Goal: Transaction & Acquisition: Subscribe to service/newsletter

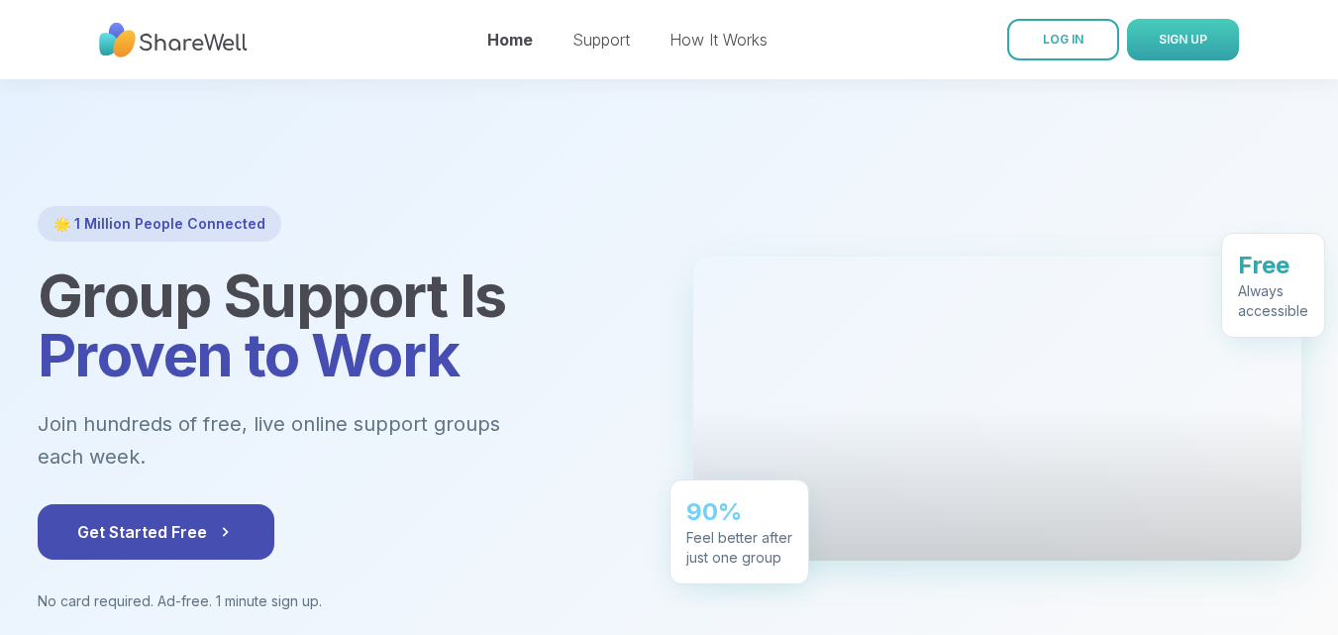
click at [1199, 49] on button "SIGN UP" at bounding box center [1183, 40] width 112 height 42
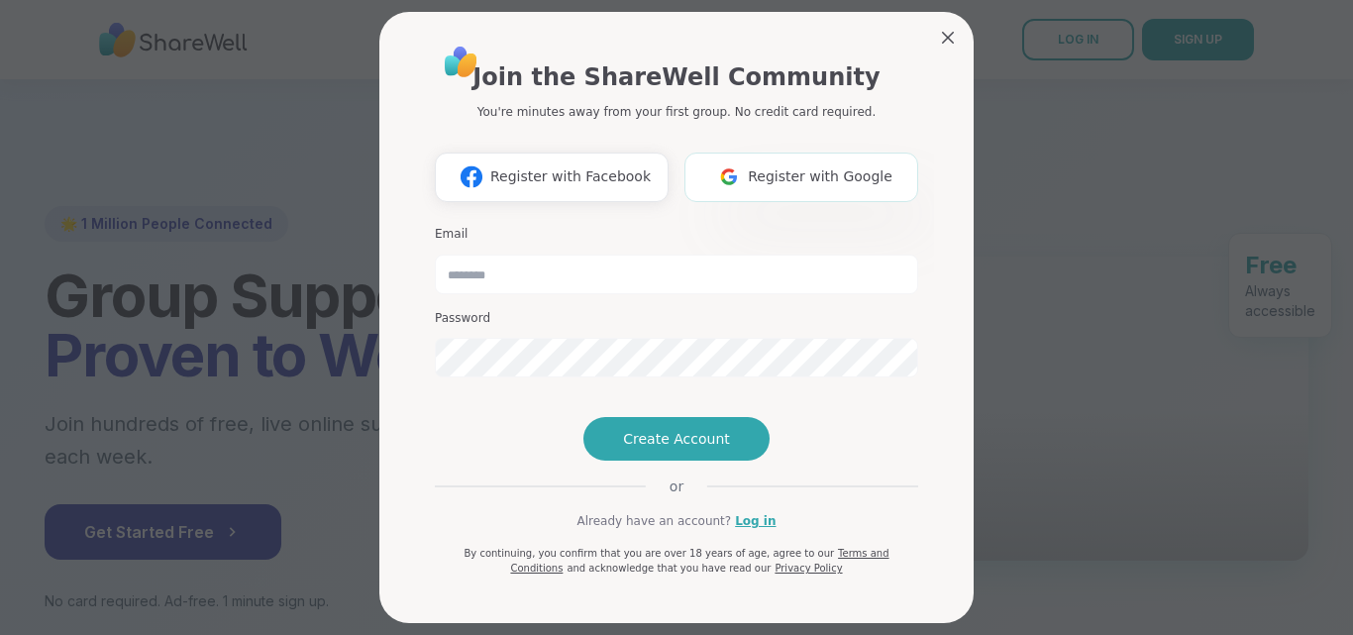
click at [812, 182] on span "Register with Google" at bounding box center [820, 176] width 145 height 21
click at [828, 181] on span "Register with Google" at bounding box center [820, 176] width 145 height 21
click at [754, 169] on span "Register with Google" at bounding box center [820, 176] width 145 height 21
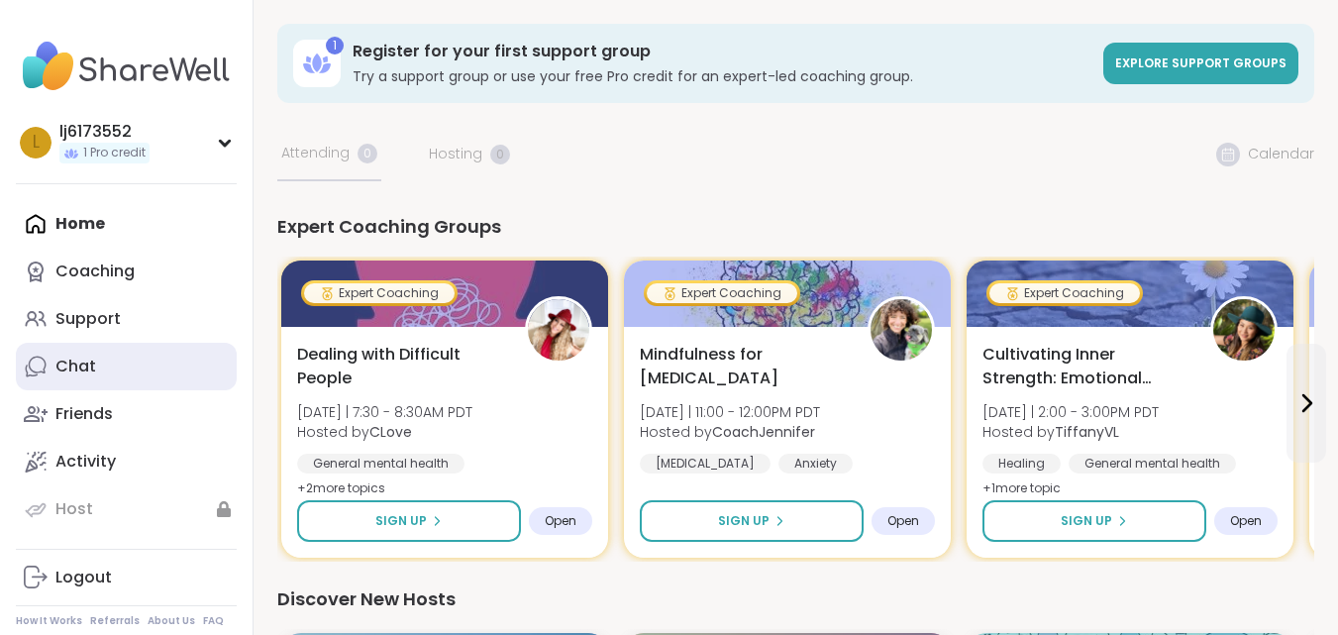
click at [117, 365] on link "Chat" at bounding box center [126, 367] width 221 height 48
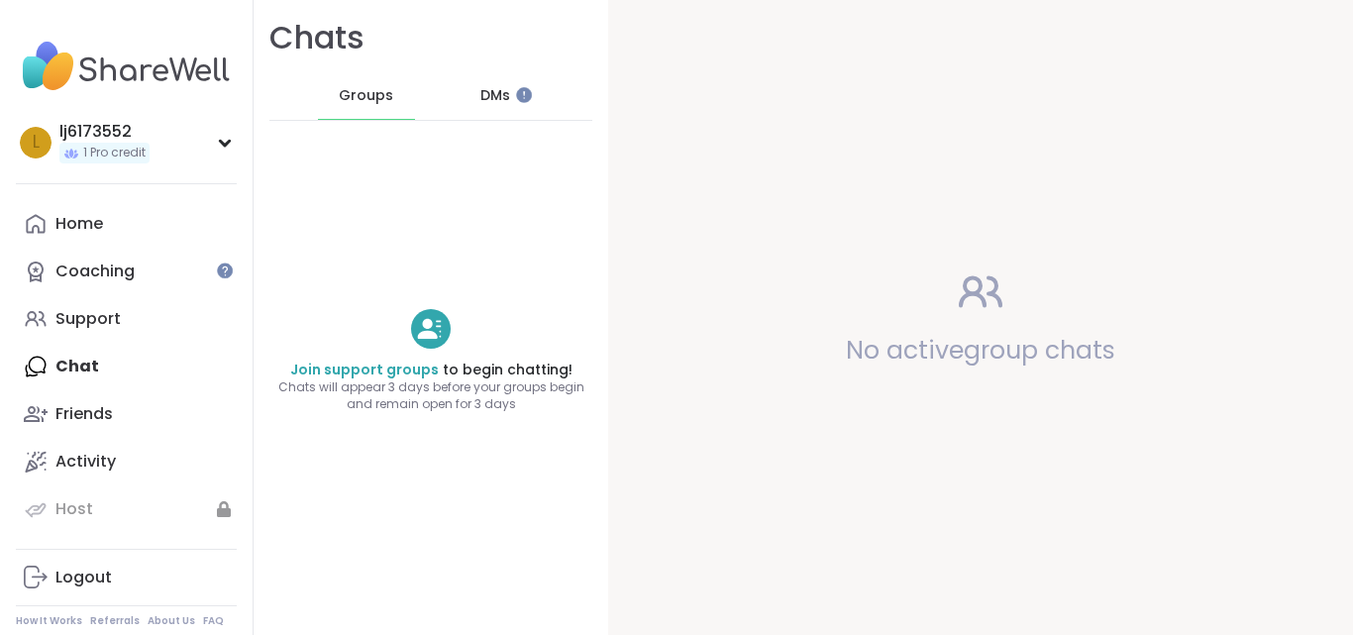
click at [207, 67] on img at bounding box center [126, 66] width 221 height 69
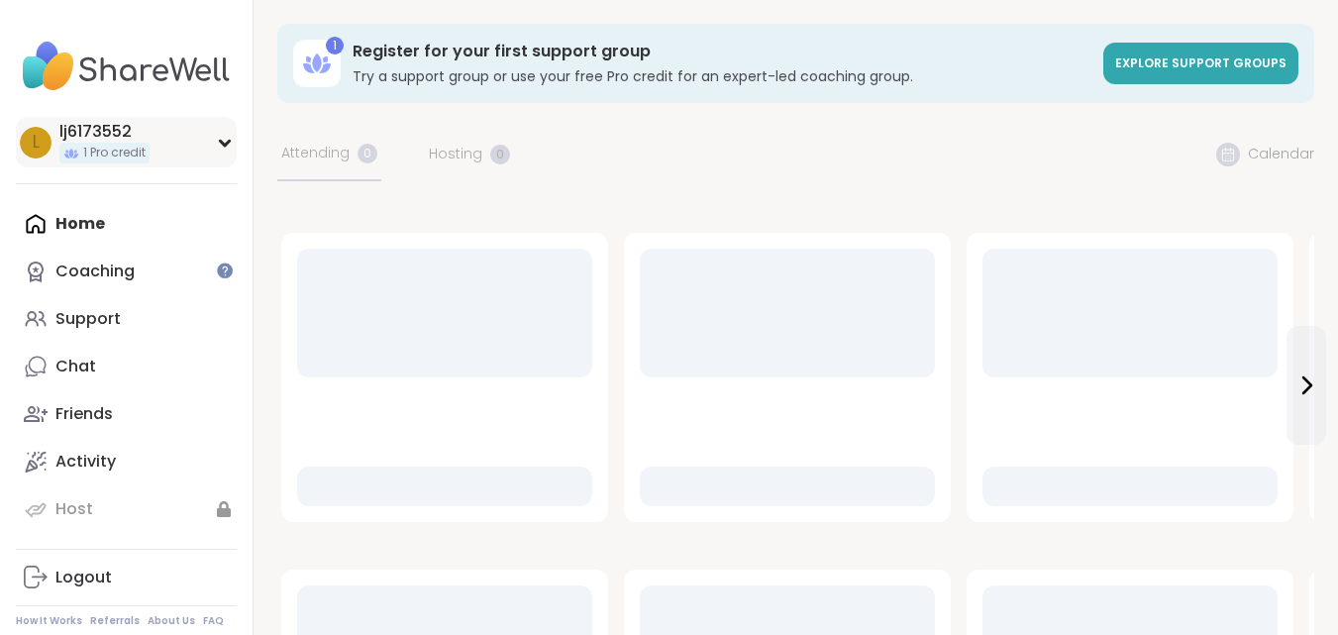
click at [224, 142] on icon at bounding box center [225, 143] width 16 height 10
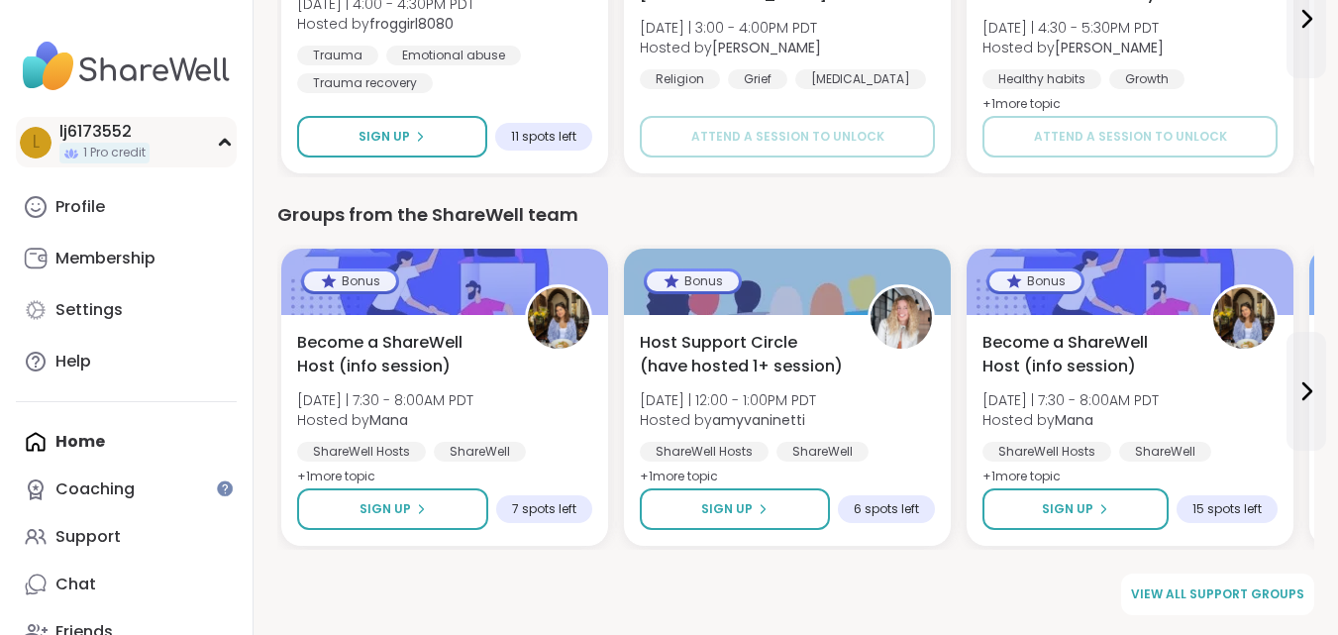
click at [227, 144] on icon at bounding box center [224, 142] width 9 height 5
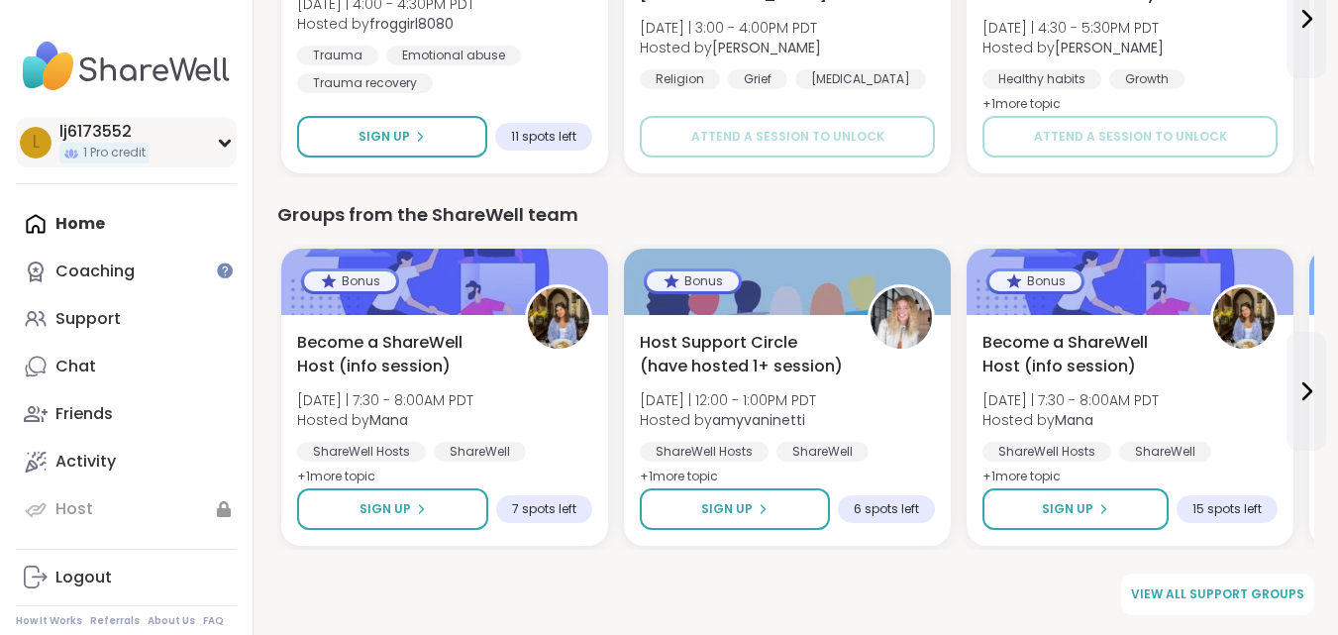
click at [227, 144] on icon at bounding box center [224, 143] width 9 height 5
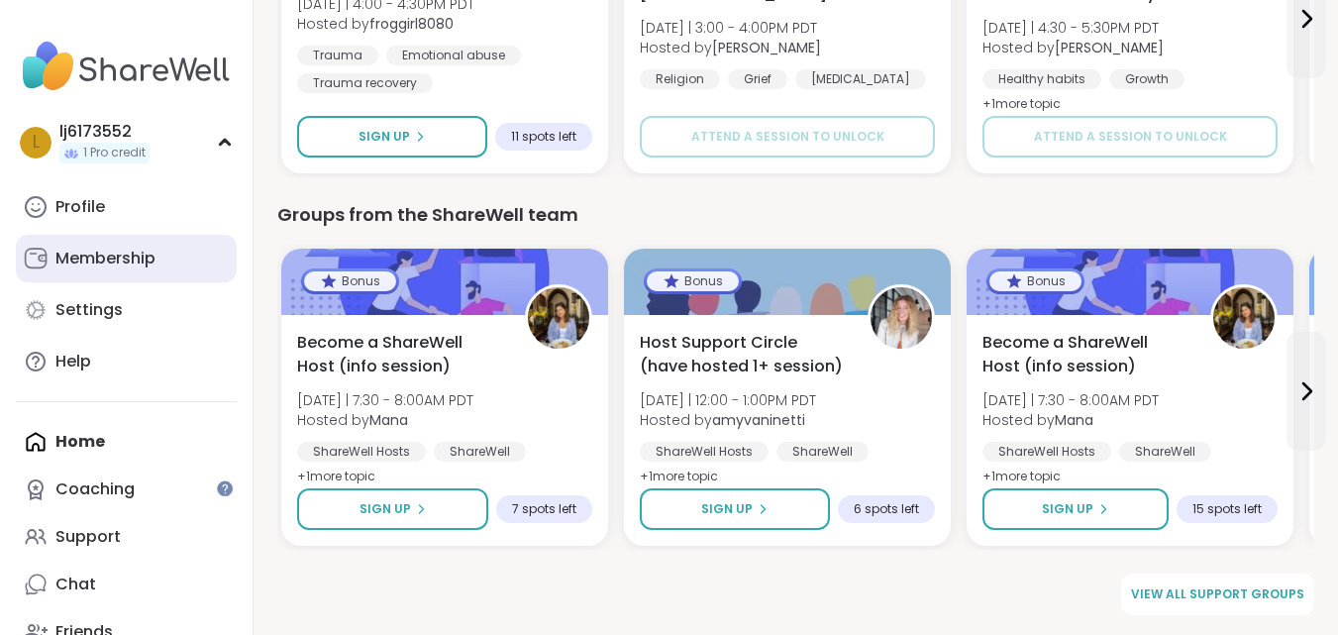
click at [147, 271] on link "Membership" at bounding box center [126, 259] width 221 height 48
